Goal: Transaction & Acquisition: Book appointment/travel/reservation

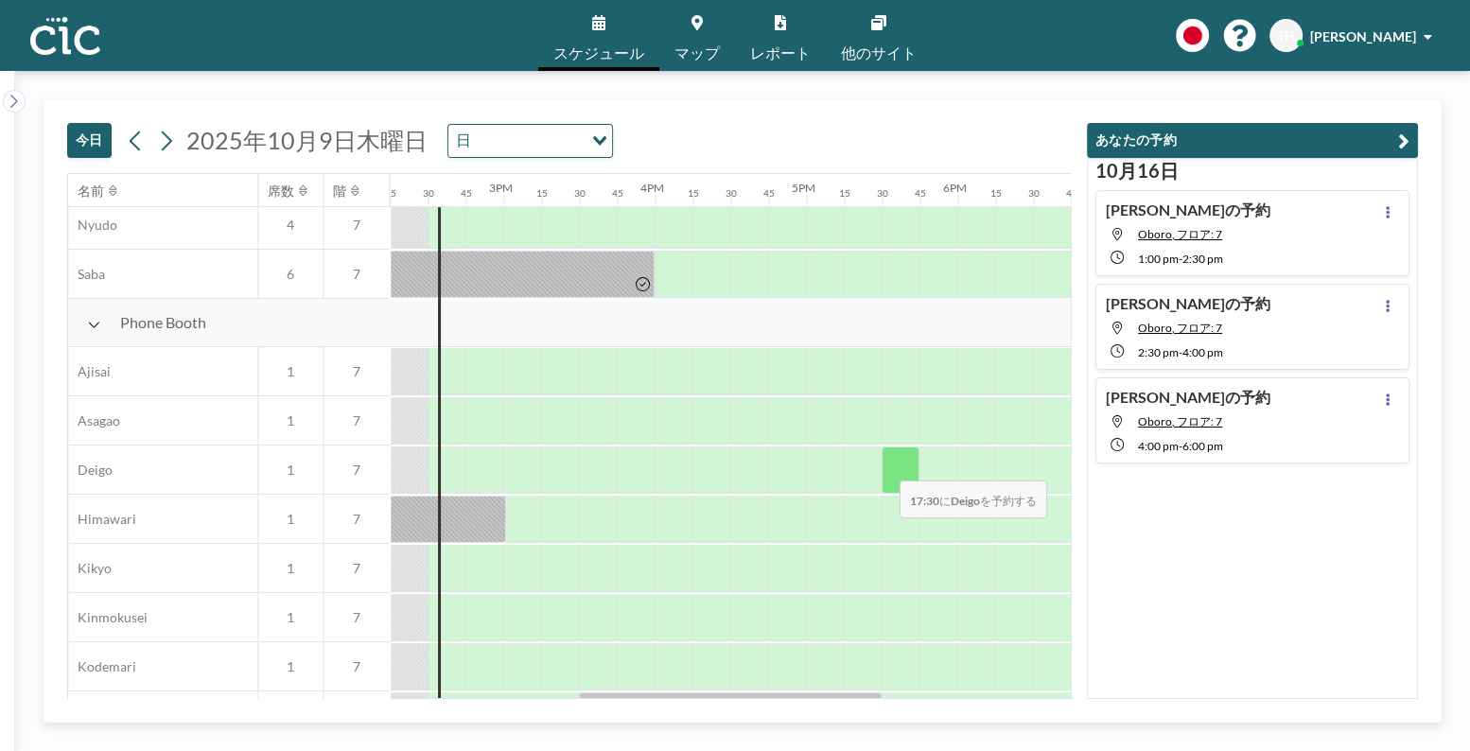
scroll to position [460, 2157]
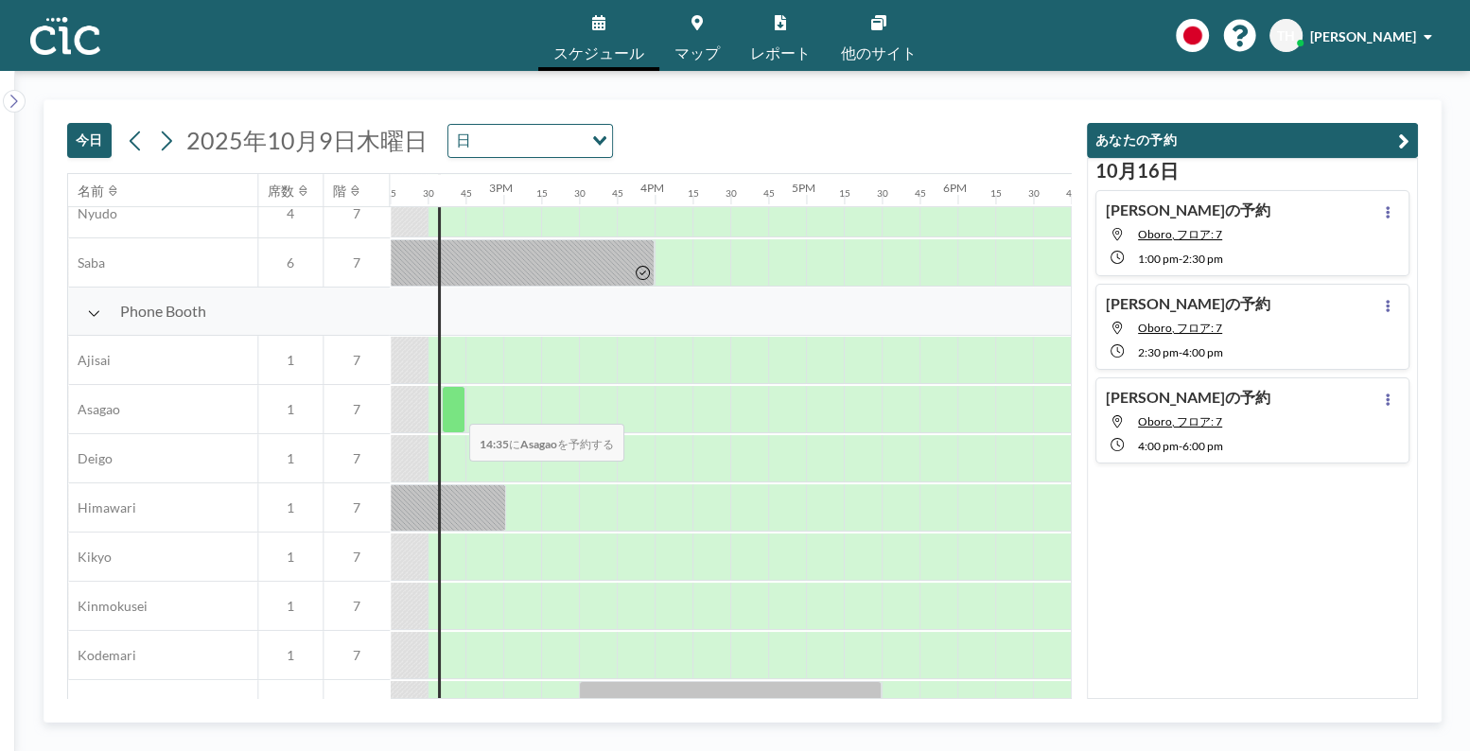
click at [454, 411] on div at bounding box center [454, 409] width 24 height 47
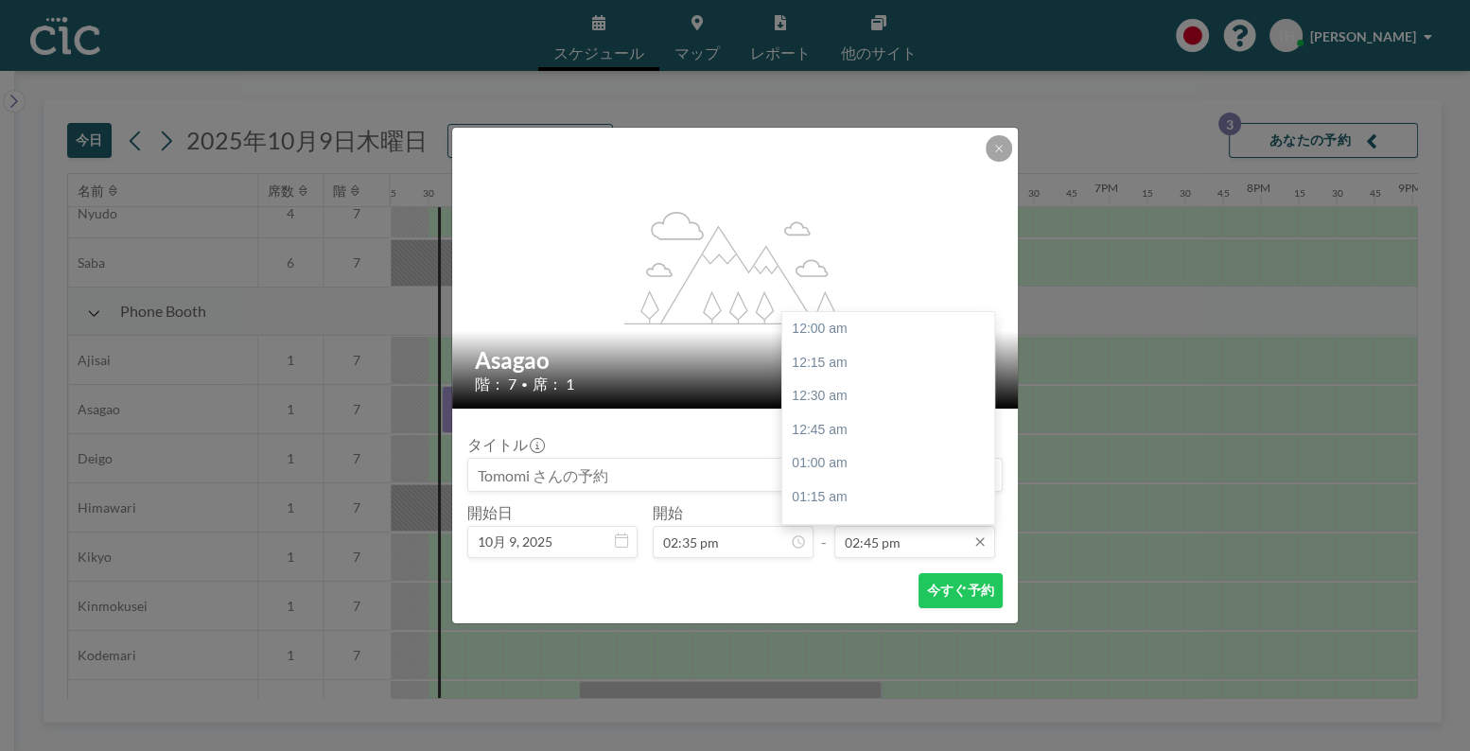
scroll to position [1986, 0]
click at [912, 534] on input "02:45 pm" at bounding box center [914, 542] width 161 height 32
click at [825, 492] on div "04:00 pm" at bounding box center [893, 498] width 223 height 34
type input "04:00 pm"
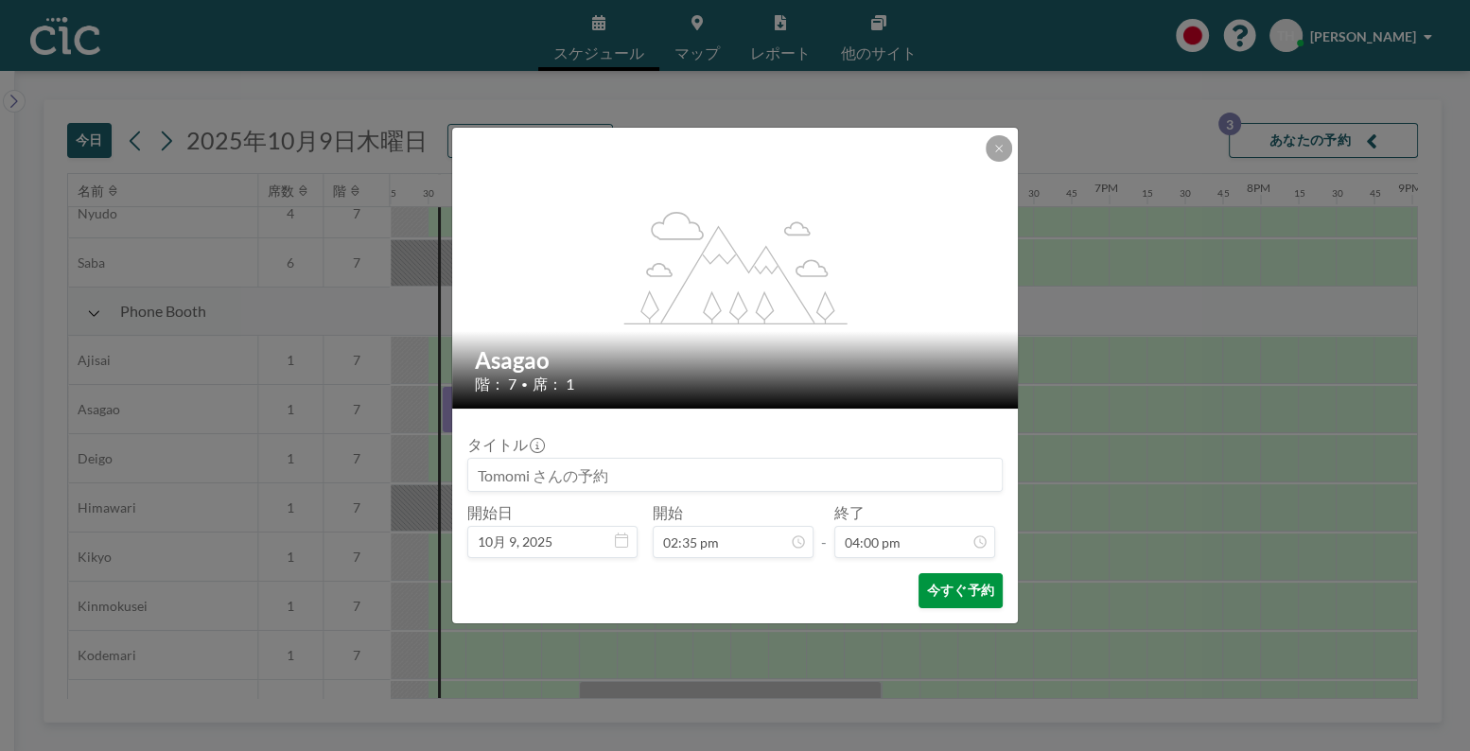
scroll to position [2154, 0]
click at [952, 589] on button "今すぐ予約" at bounding box center [961, 590] width 84 height 35
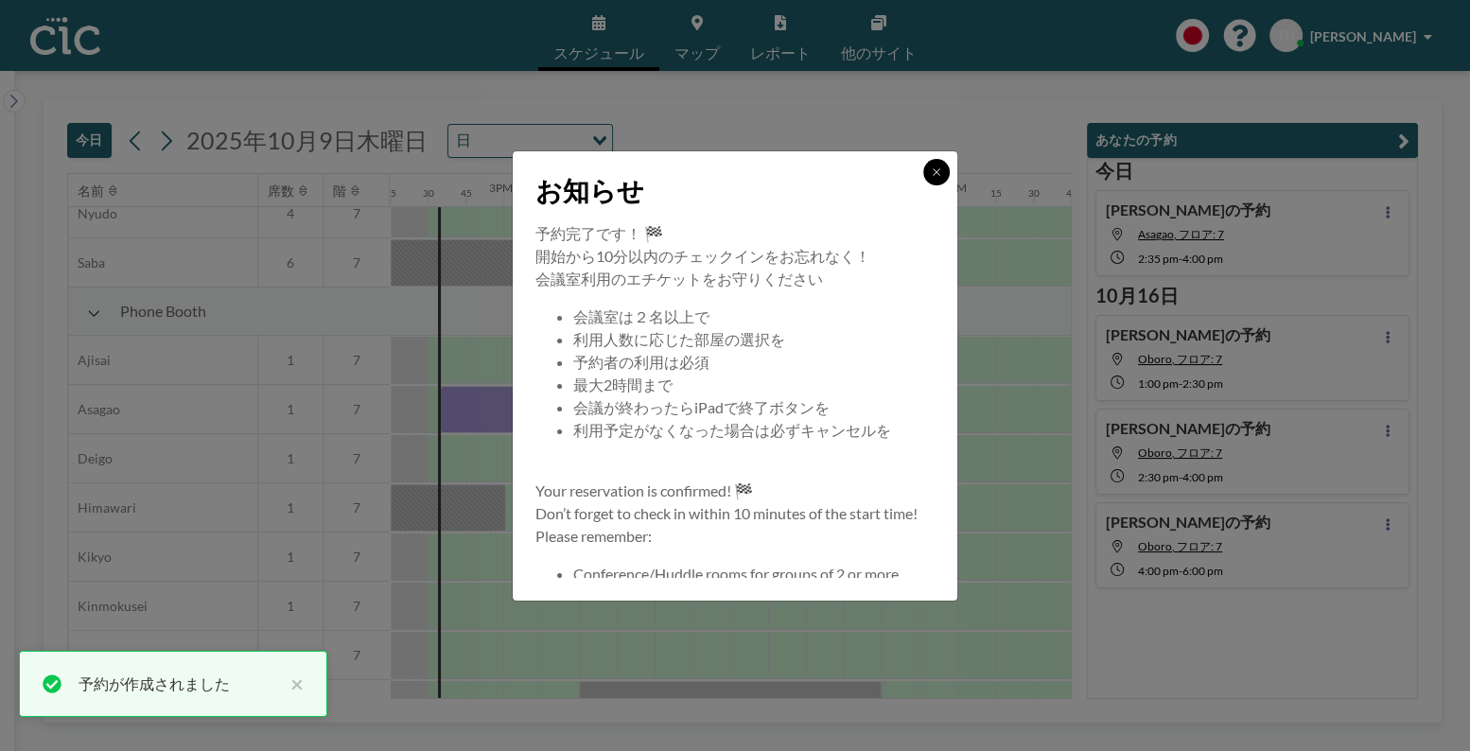
click at [923, 175] on button at bounding box center [936, 172] width 26 height 26
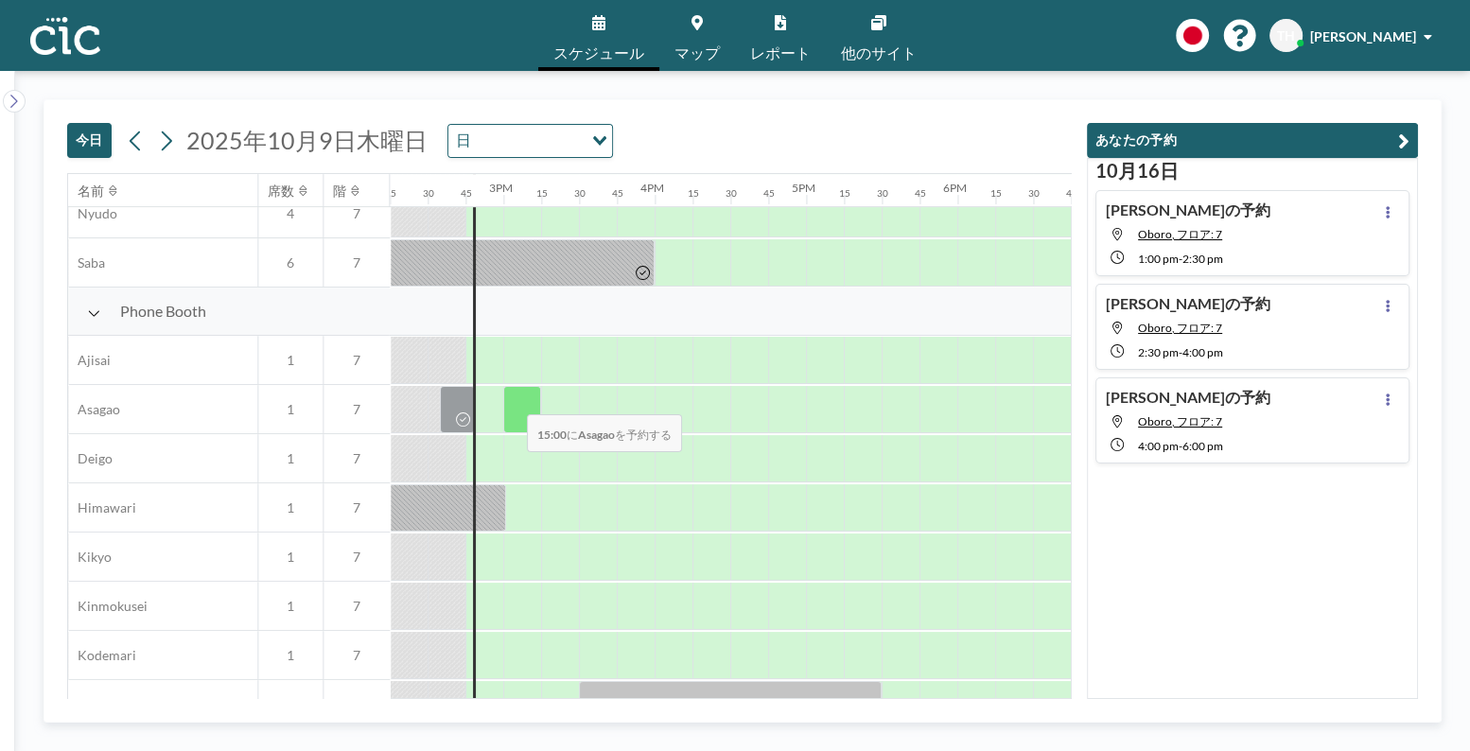
click at [512, 402] on div at bounding box center [522, 409] width 38 height 47
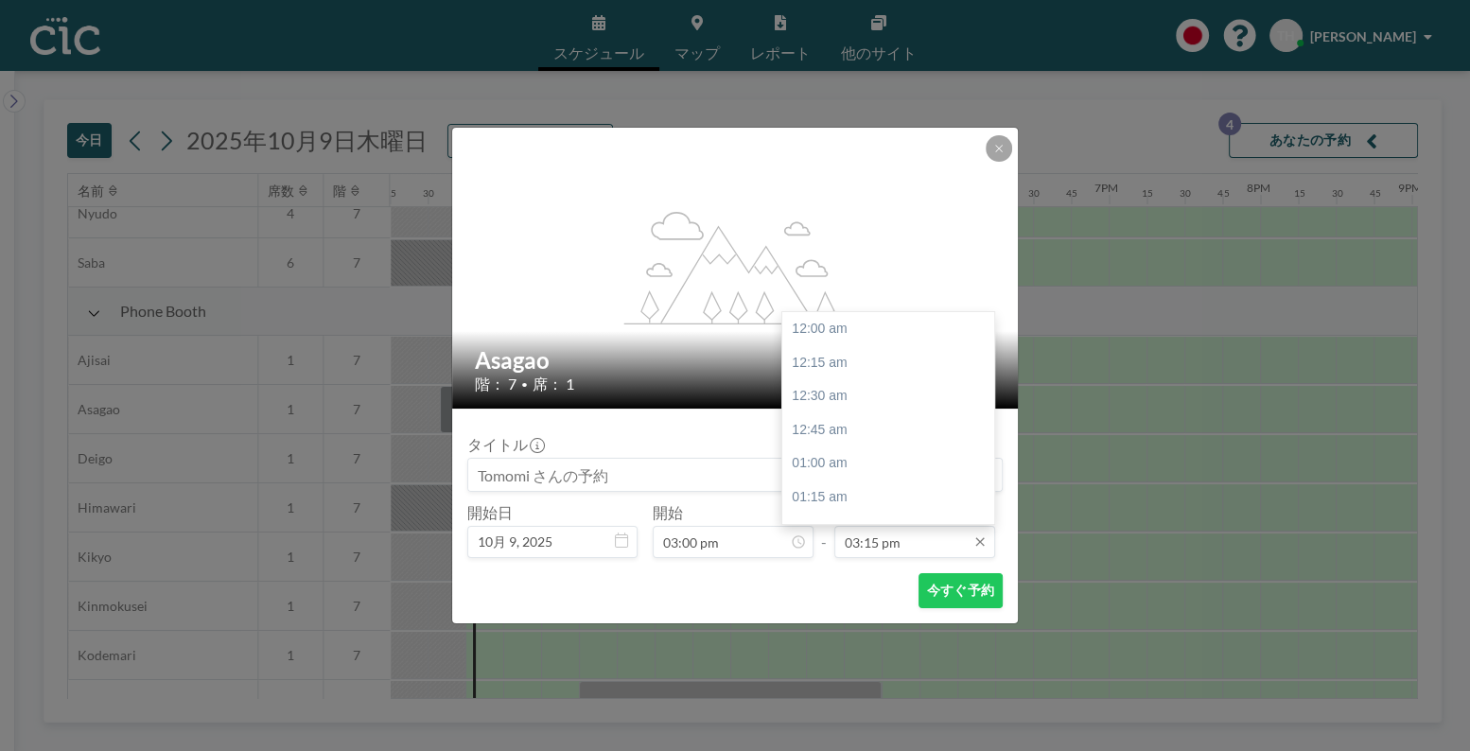
scroll to position [2053, 0]
click at [870, 534] on input "03:15 pm" at bounding box center [914, 542] width 161 height 32
click at [838, 429] on div "04:00 pm" at bounding box center [893, 431] width 223 height 34
type input "04:00 pm"
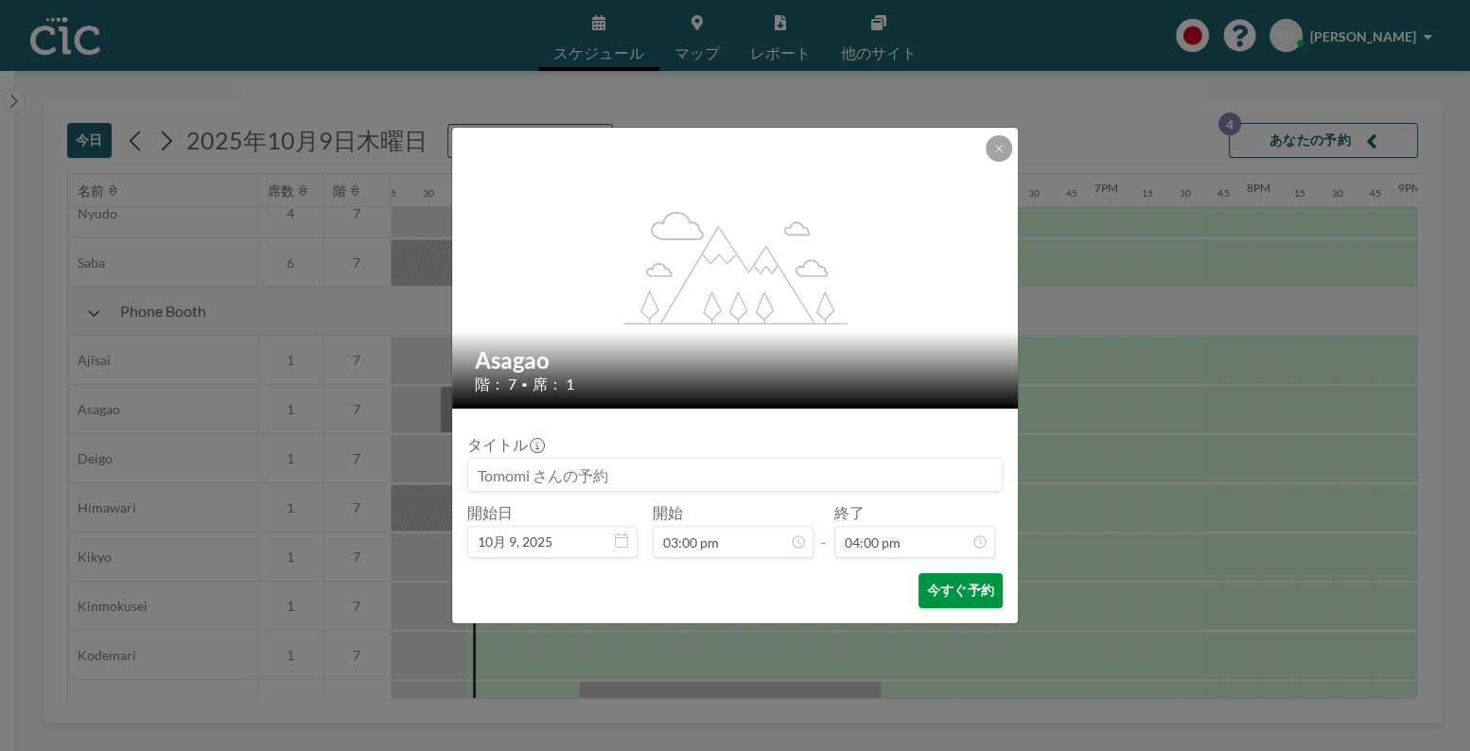
click at [937, 586] on button "今すぐ予約" at bounding box center [961, 590] width 84 height 35
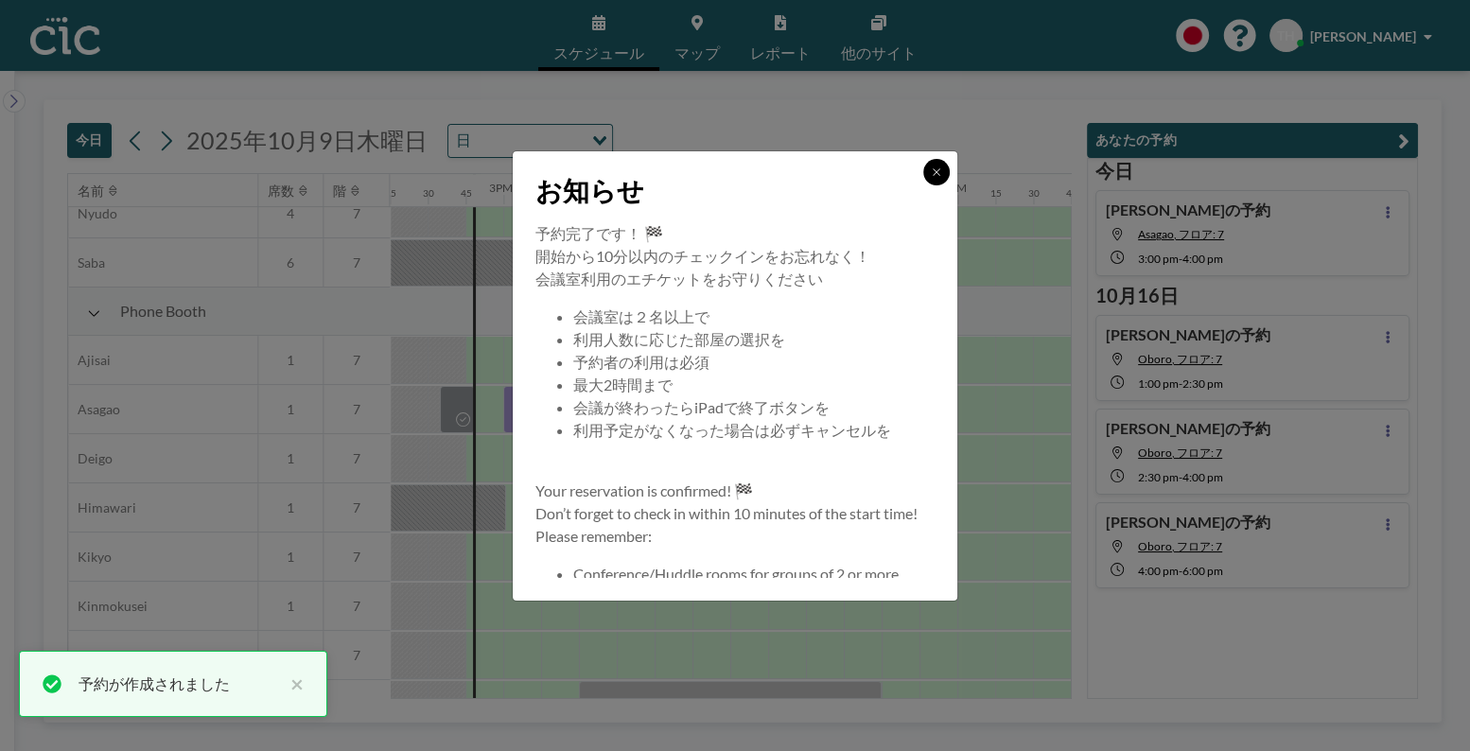
drag, startPoint x: 932, startPoint y: 174, endPoint x: 913, endPoint y: 151, distance: 29.6
click at [935, 176] on icon at bounding box center [936, 171] width 11 height 11
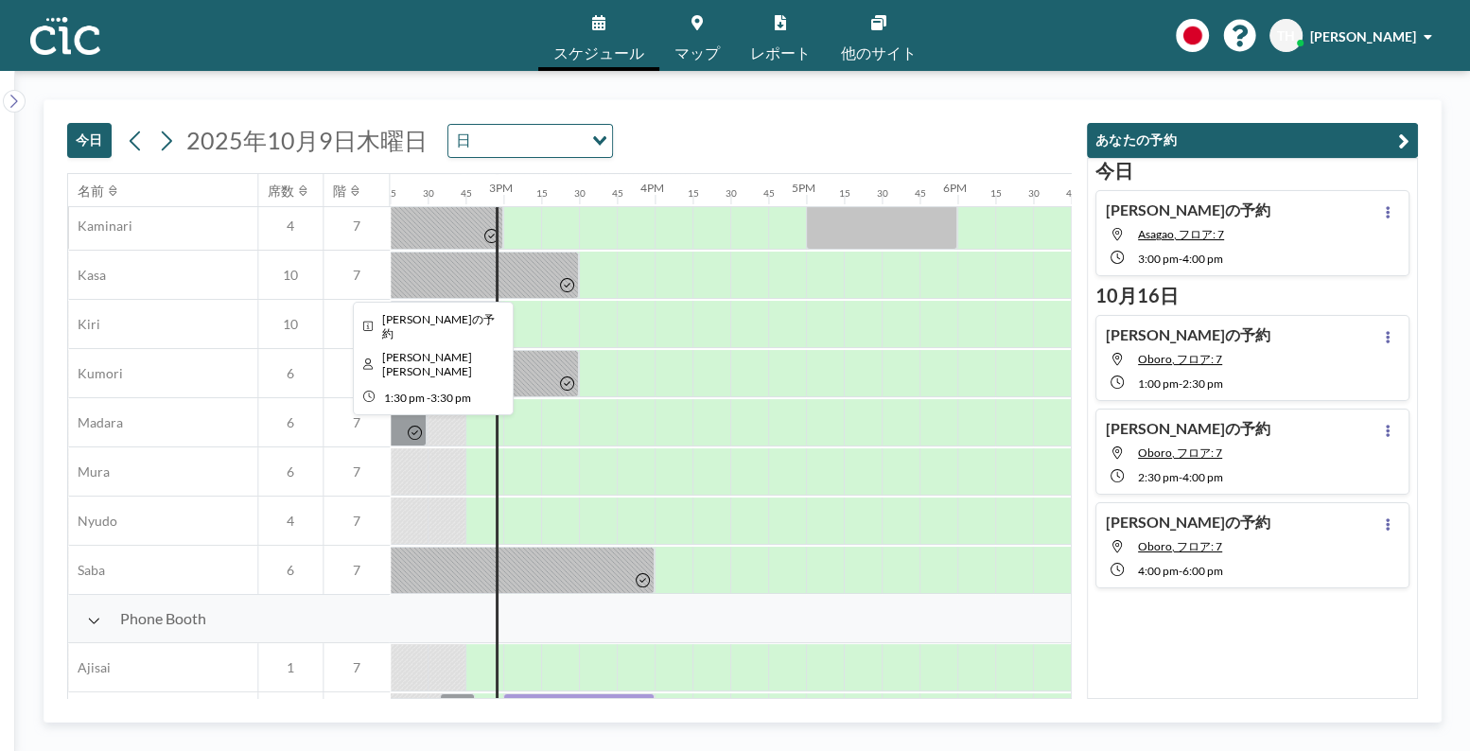
scroll to position [76, 2157]
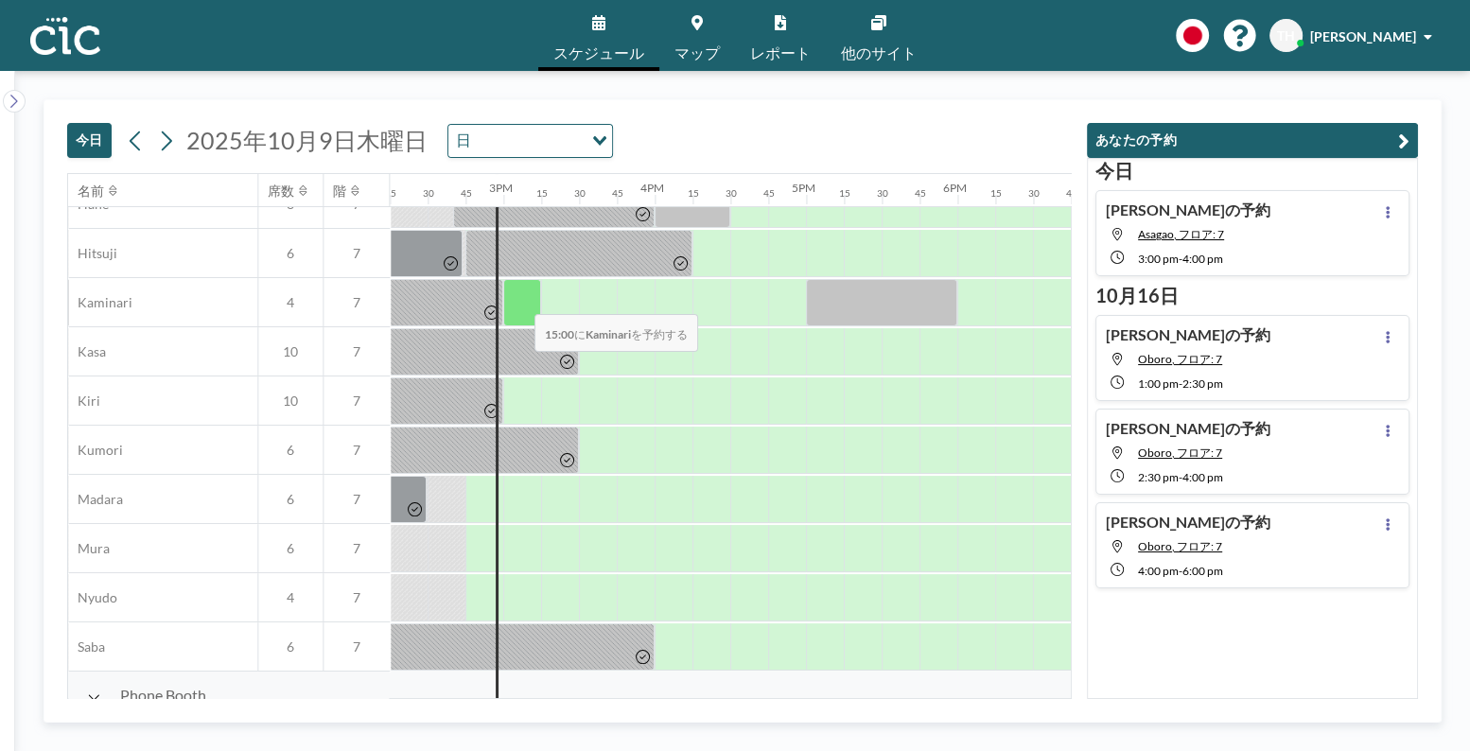
click at [519, 302] on div at bounding box center [522, 302] width 38 height 47
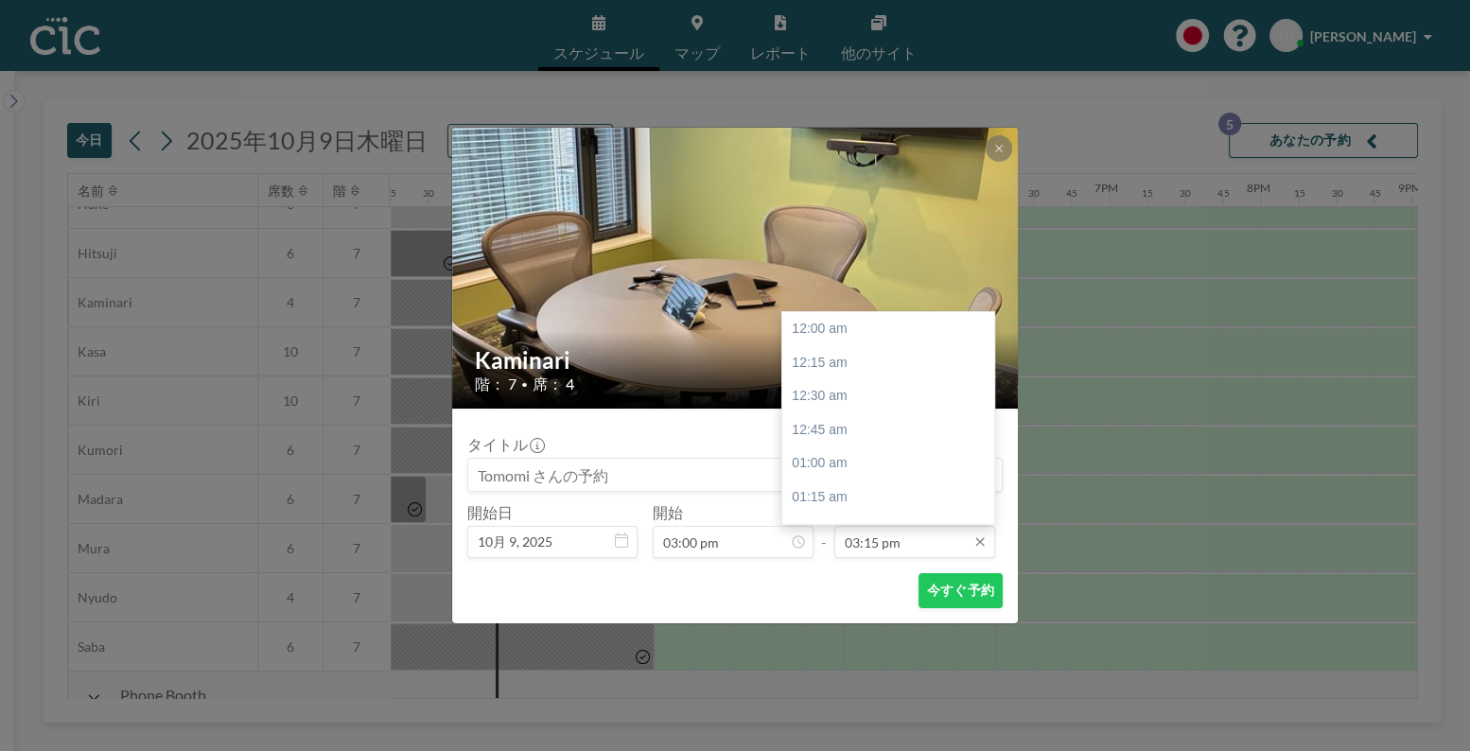
scroll to position [2053, 0]
click at [895, 553] on input "03:15 pm" at bounding box center [914, 542] width 161 height 32
click at [835, 370] on div "04:00 pm" at bounding box center [893, 367] width 223 height 34
type input "04:00 pm"
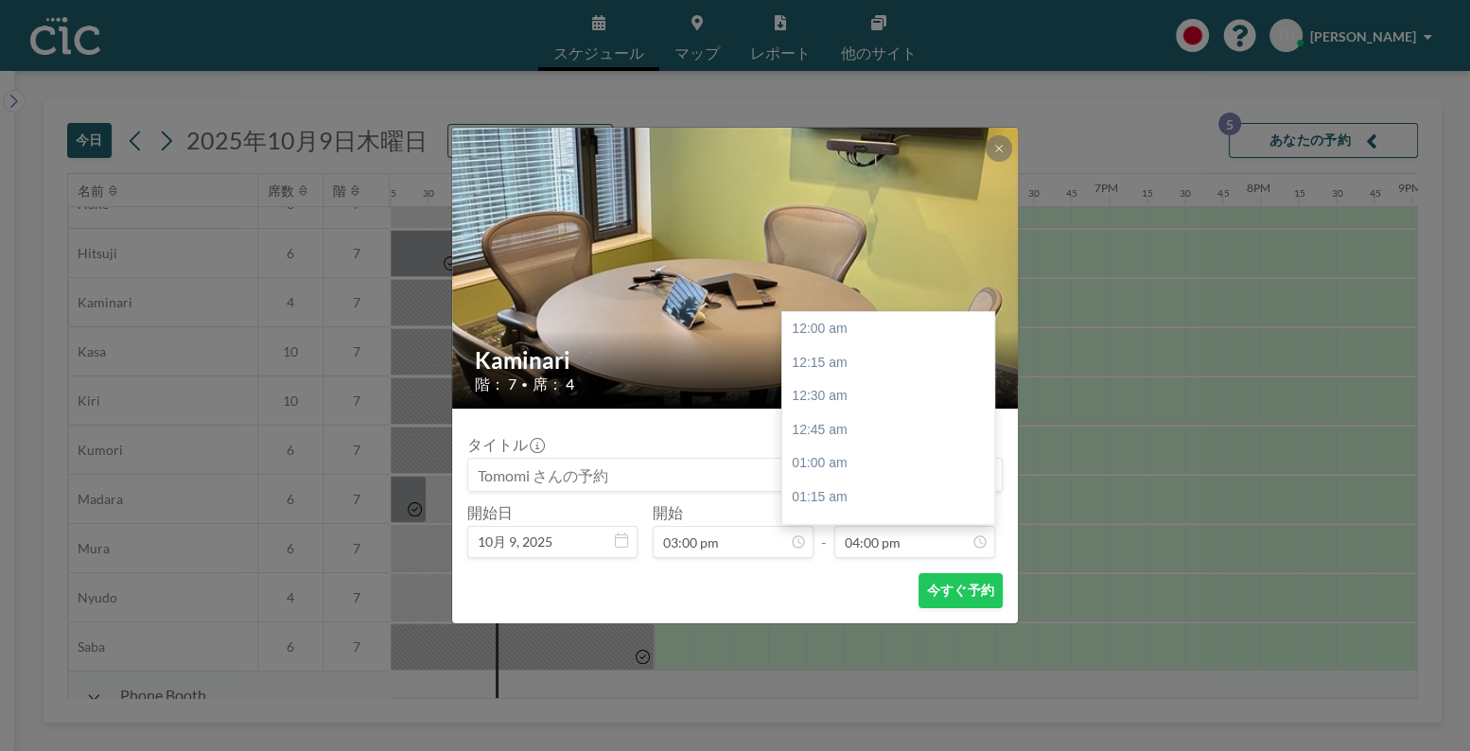
scroll to position [2154, 0]
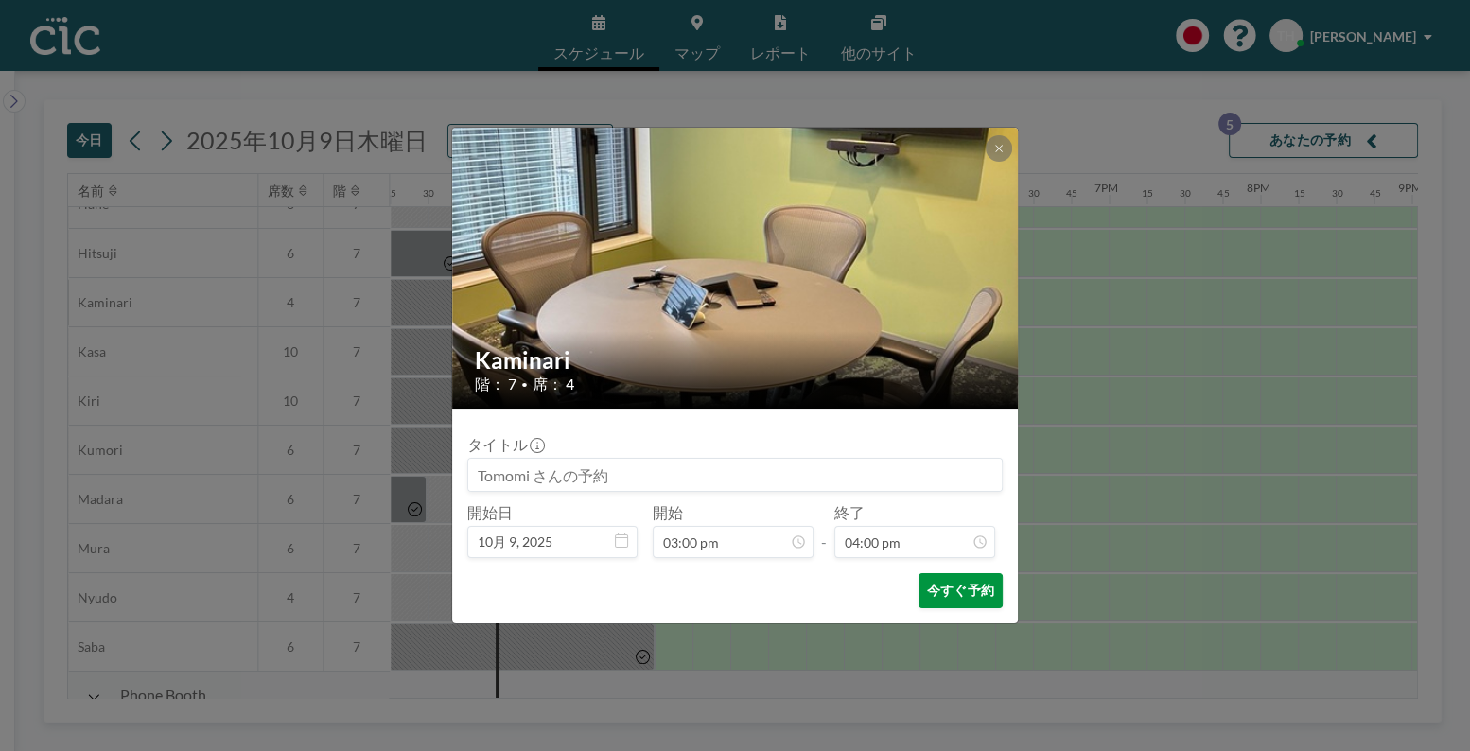
click at [977, 595] on button "今すぐ予約" at bounding box center [961, 590] width 84 height 35
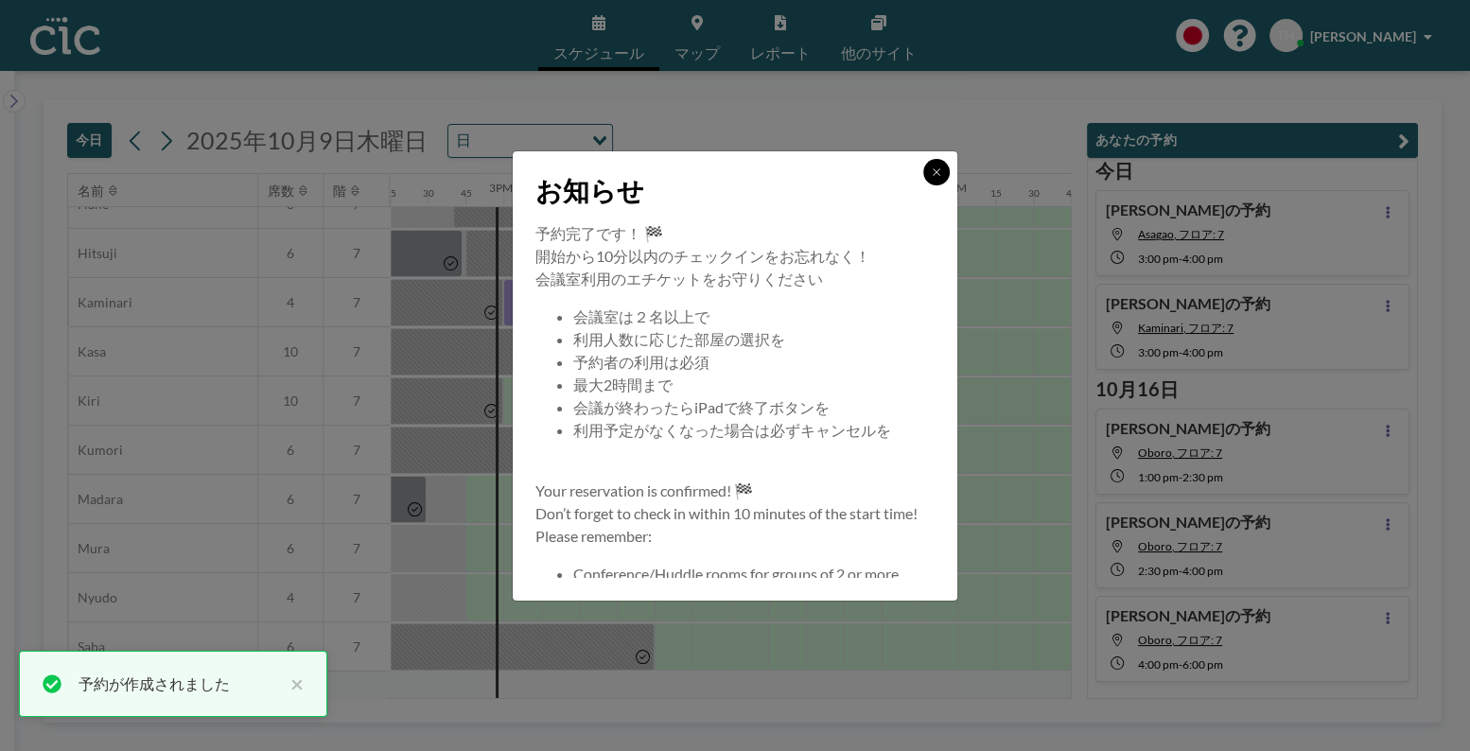
click at [944, 165] on button at bounding box center [936, 172] width 26 height 26
